Goal: Information Seeking & Learning: Learn about a topic

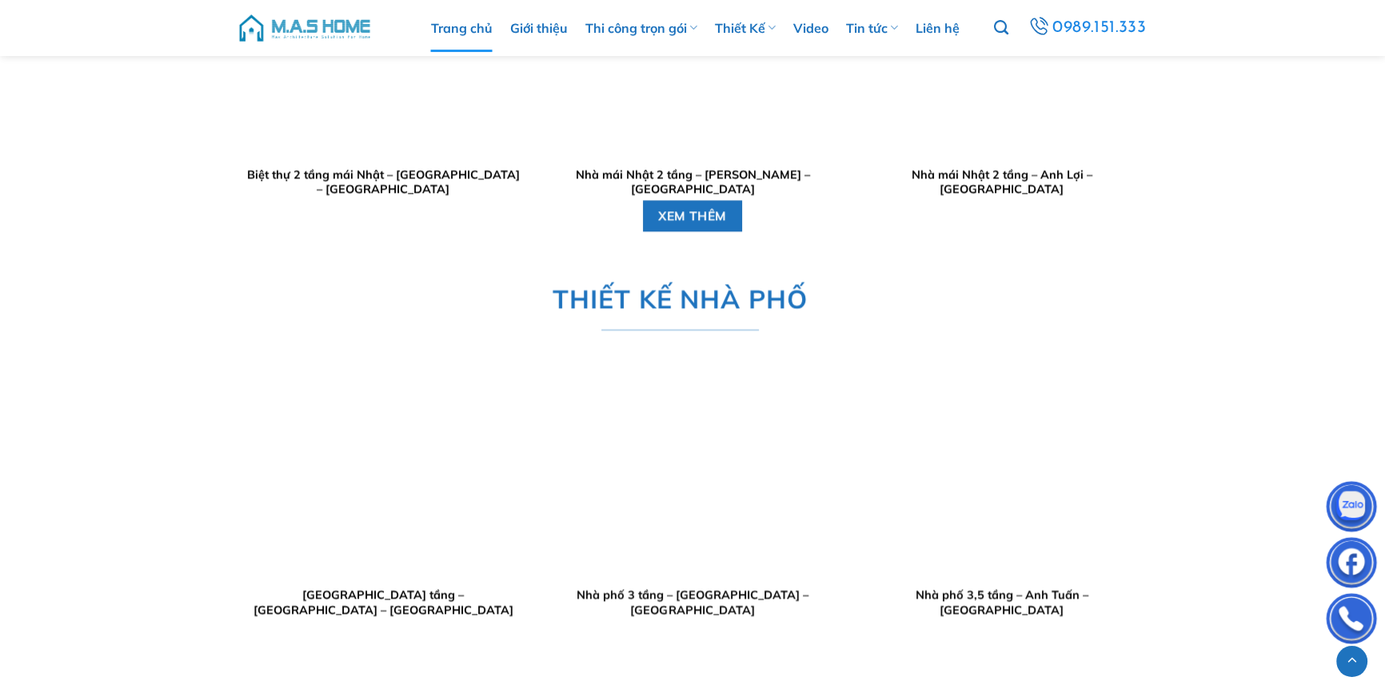
scroll to position [2836, 0]
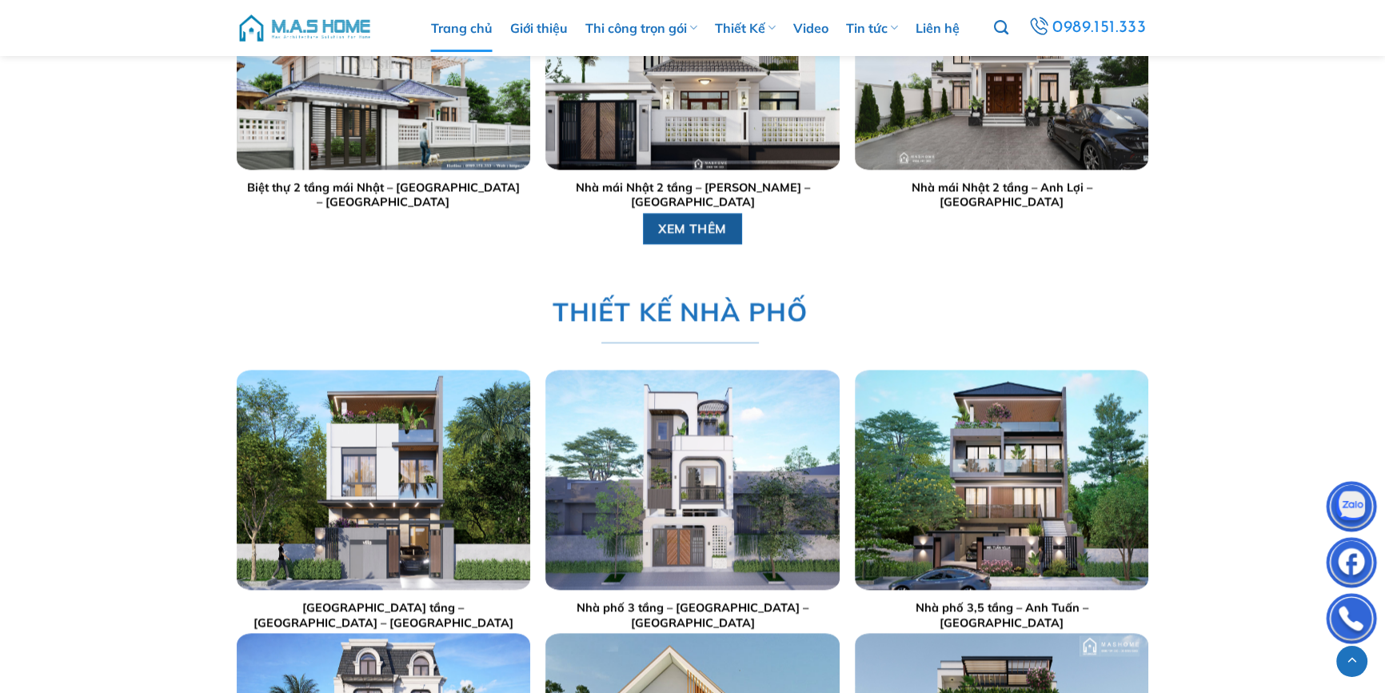
click at [725, 240] on link "XEM THÊM" at bounding box center [693, 228] width 100 height 31
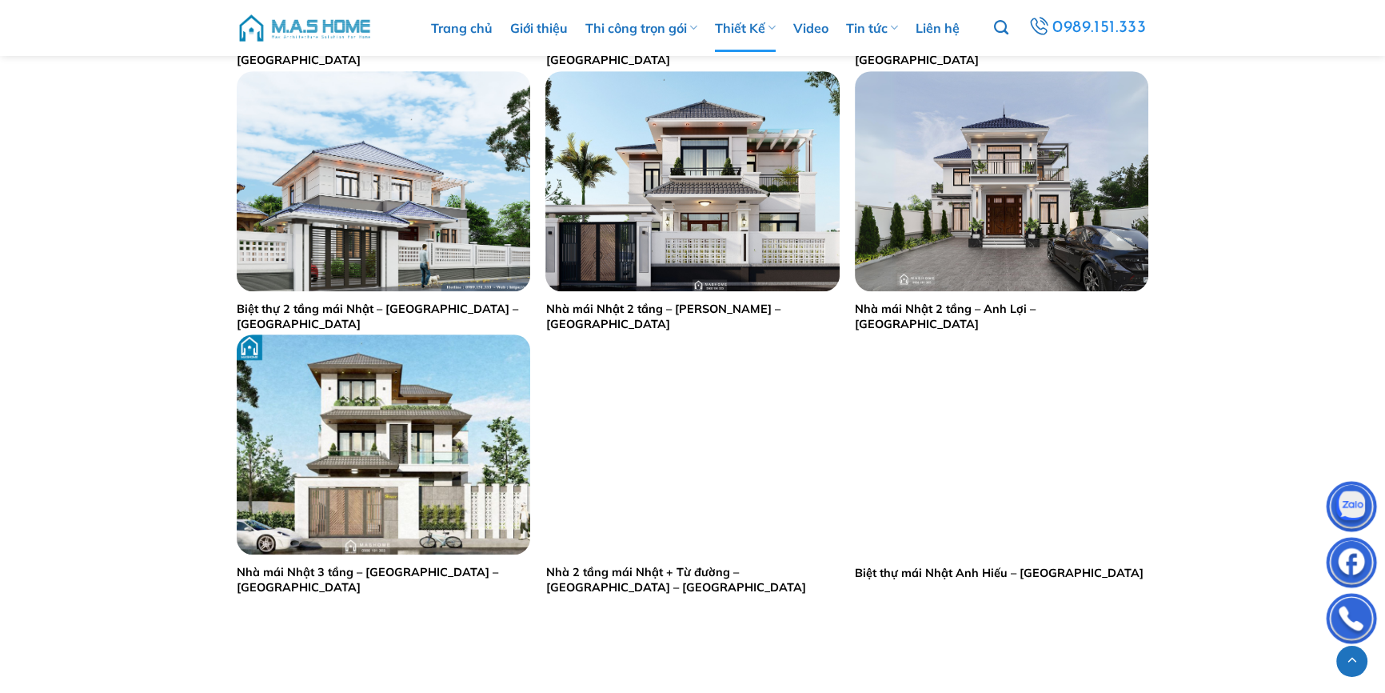
scroll to position [1090, 0]
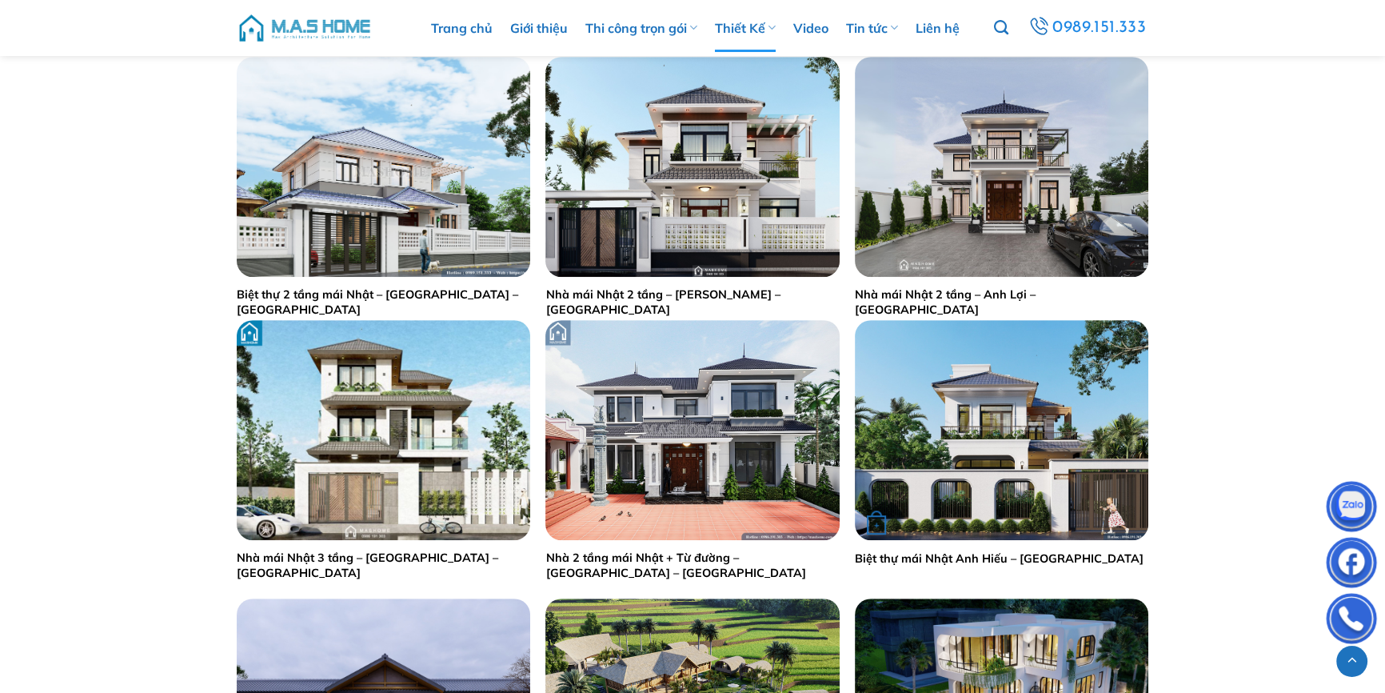
click at [1040, 558] on link "Biệt thự mái Nhật Anh Hiếu – Hoà Bình" at bounding box center [999, 558] width 289 height 15
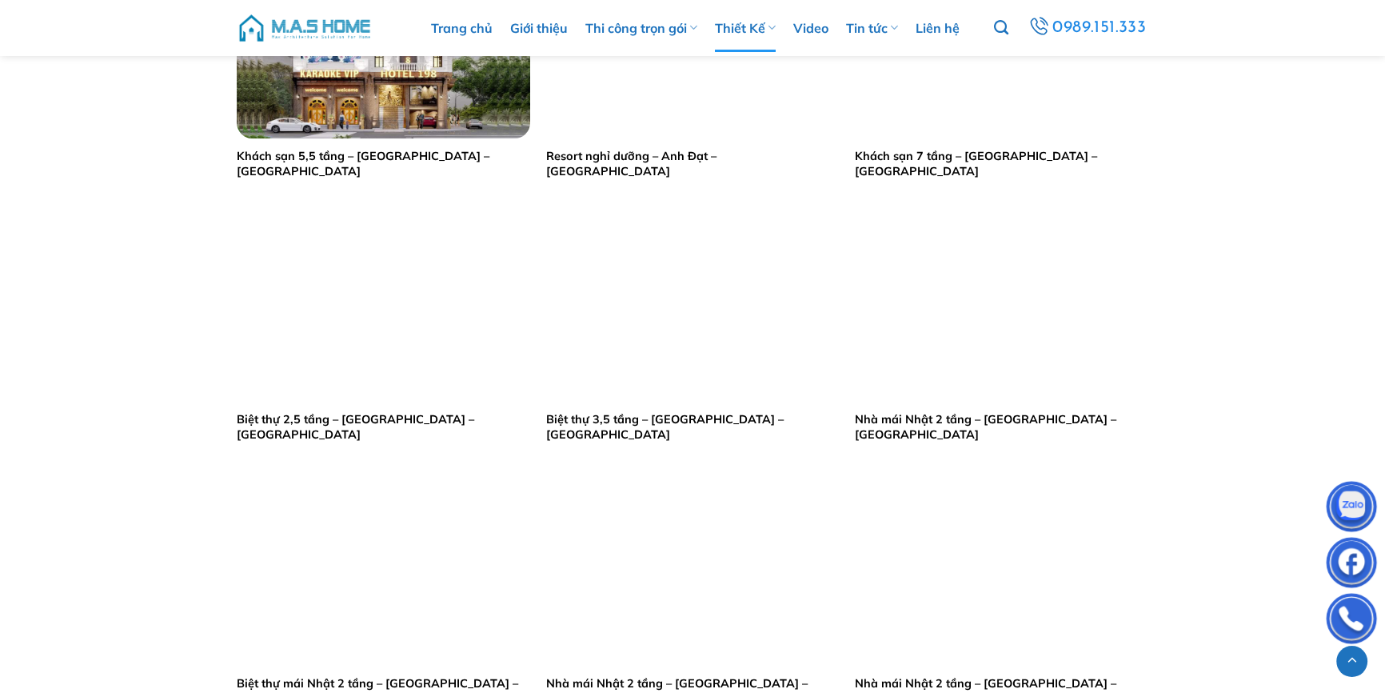
scroll to position [2109, 0]
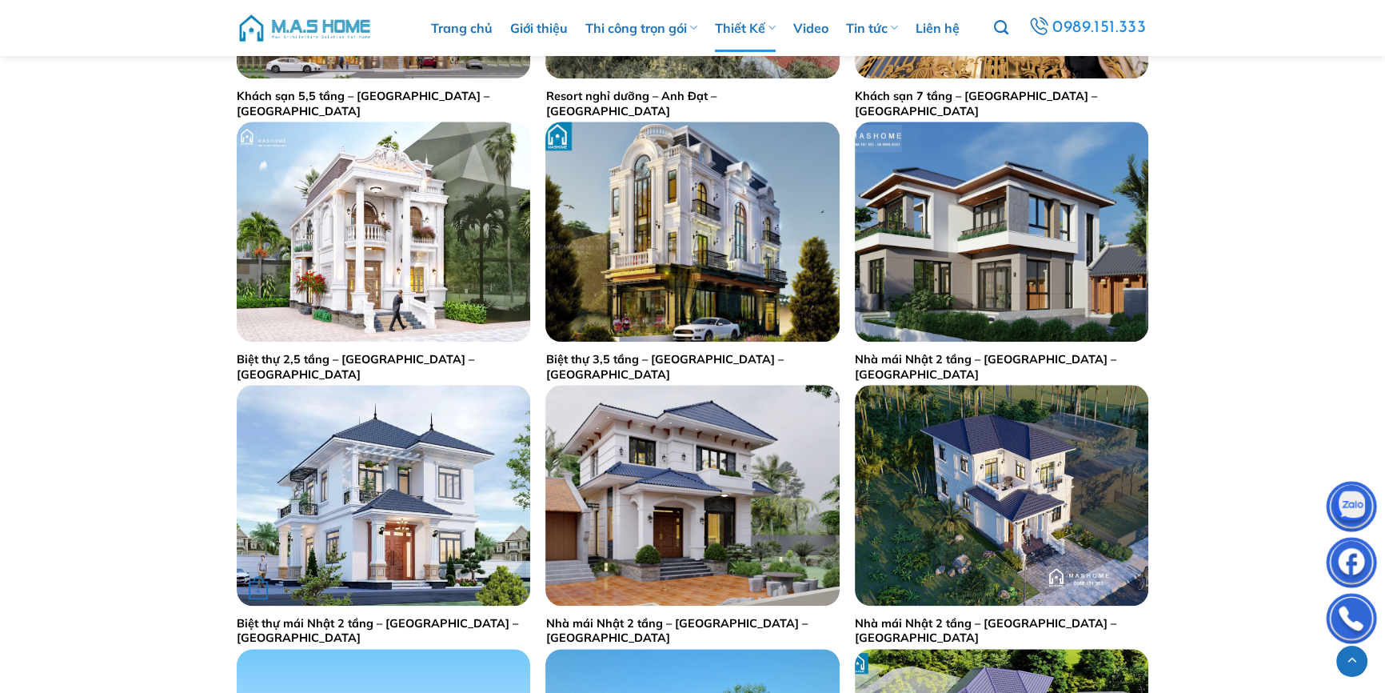
click at [424, 622] on link "Biệt thự mái Nhật 2 tầng – [GEOGRAPHIC_DATA] – [GEOGRAPHIC_DATA]" at bounding box center [384, 631] width 294 height 30
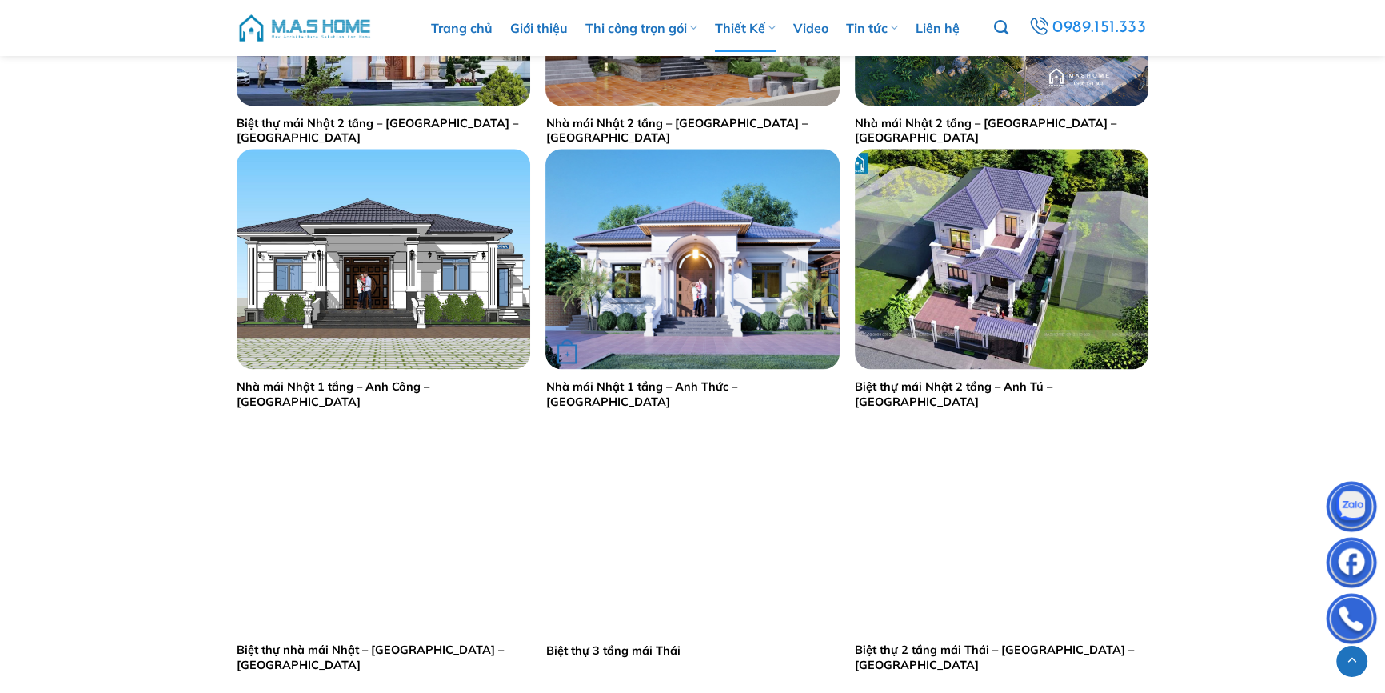
scroll to position [2545, 0]
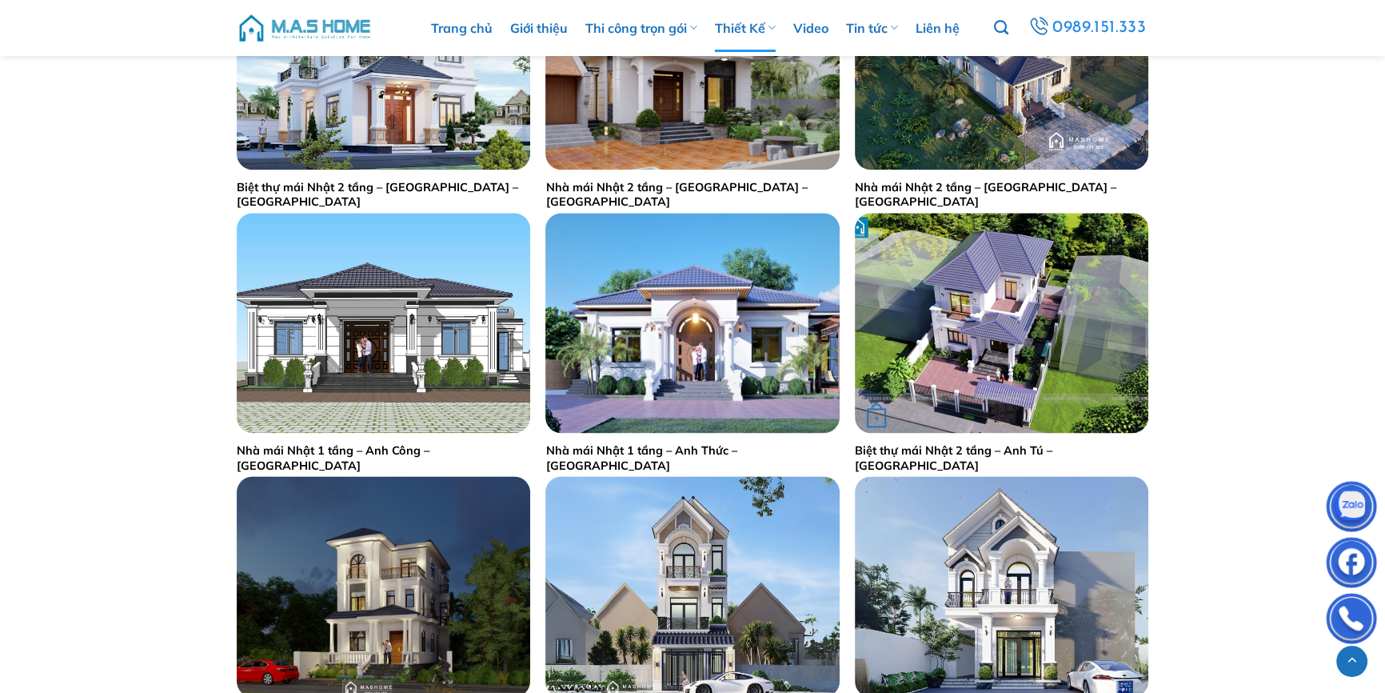
click at [995, 446] on link "Biệt thự mái Nhật 2 tầng – Anh Tú – Thanh Oai" at bounding box center [1002, 458] width 294 height 30
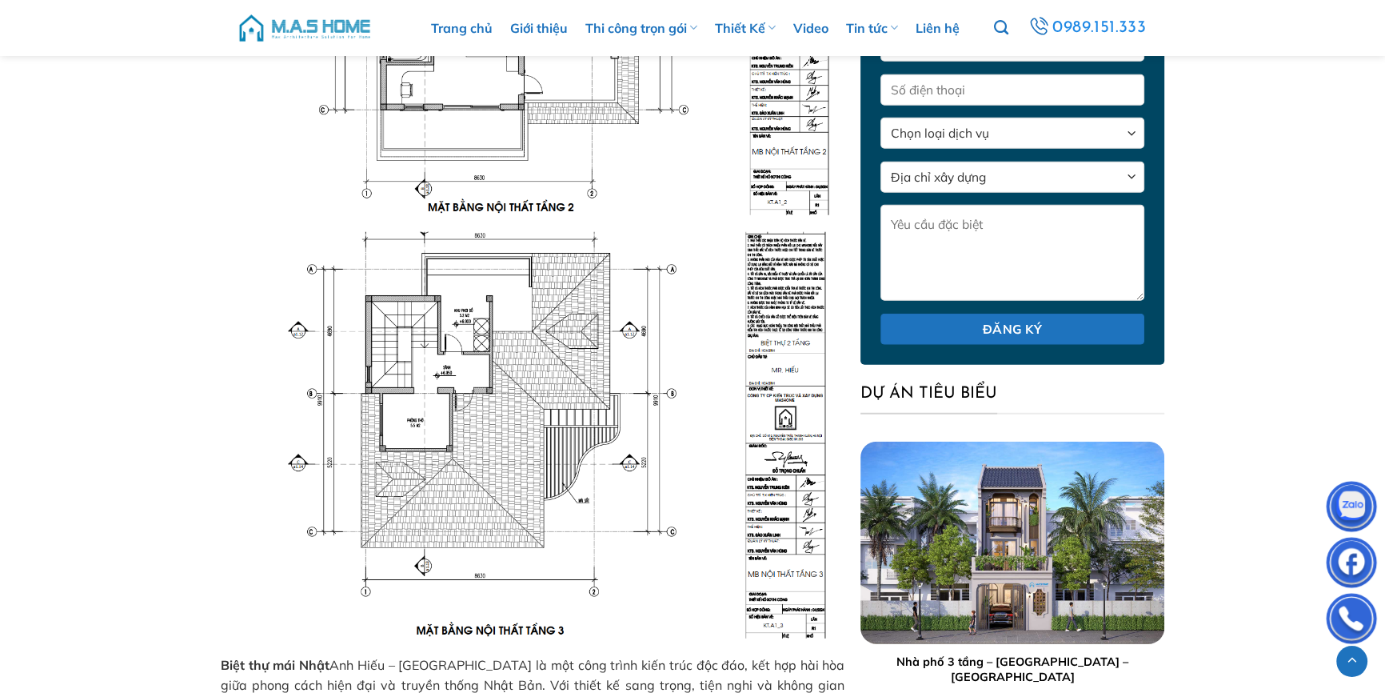
scroll to position [4837, 0]
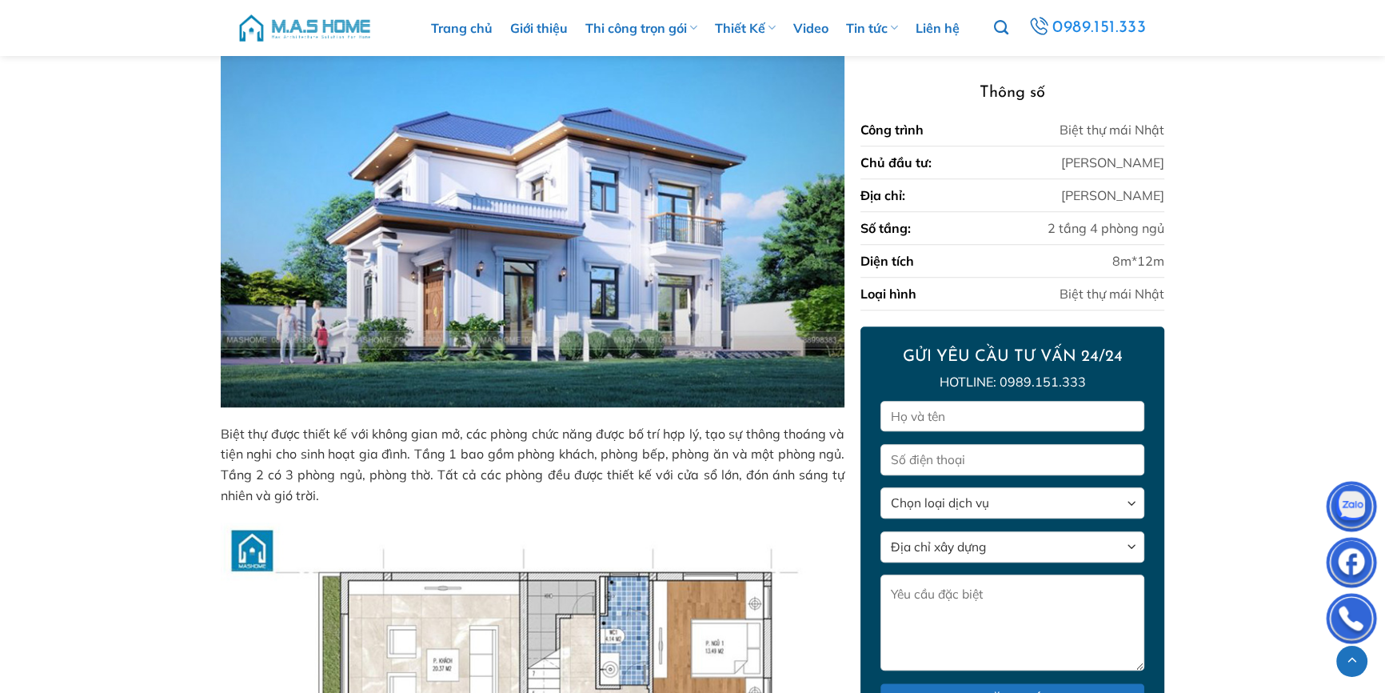
scroll to position [1879, 0]
